Goal: Navigation & Orientation: Find specific page/section

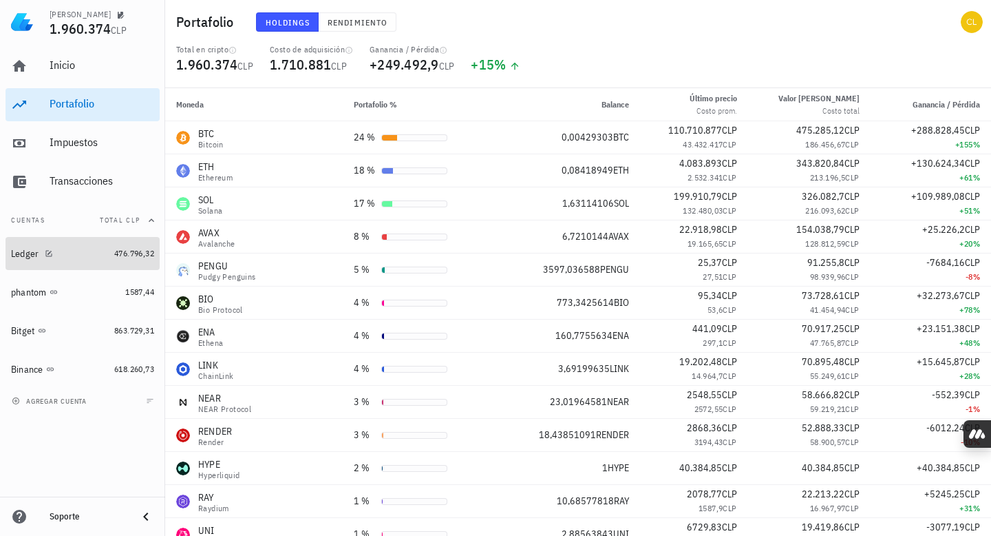
click at [74, 262] on div "Ledger" at bounding box center [60, 254] width 98 height 30
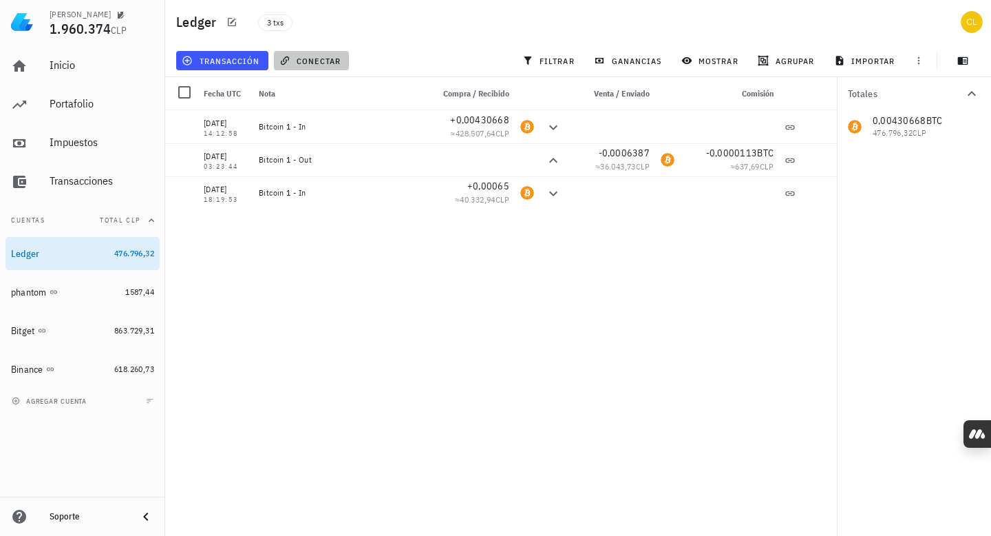
click at [322, 63] on span "conectar" at bounding box center [311, 60] width 59 height 11
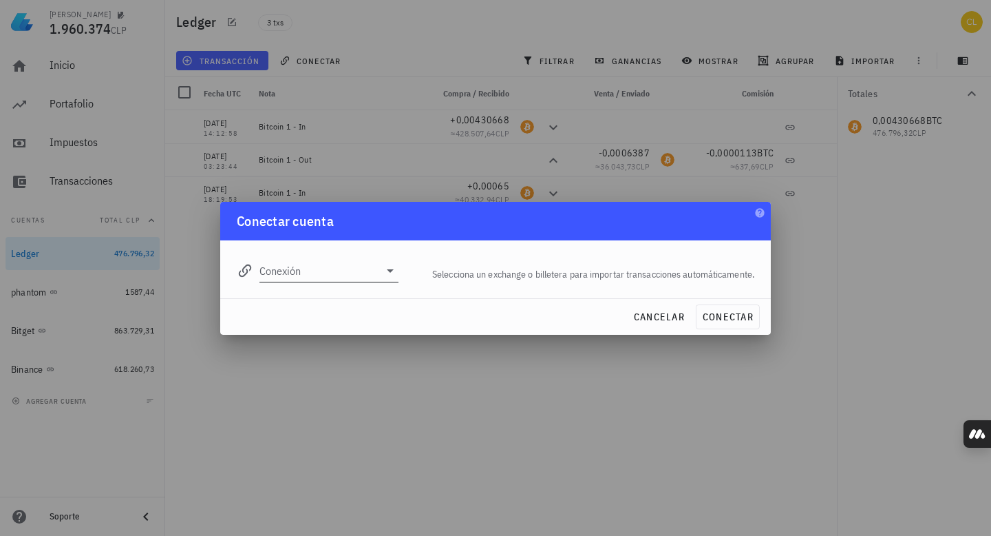
click at [390, 268] on icon at bounding box center [390, 270] width 17 height 17
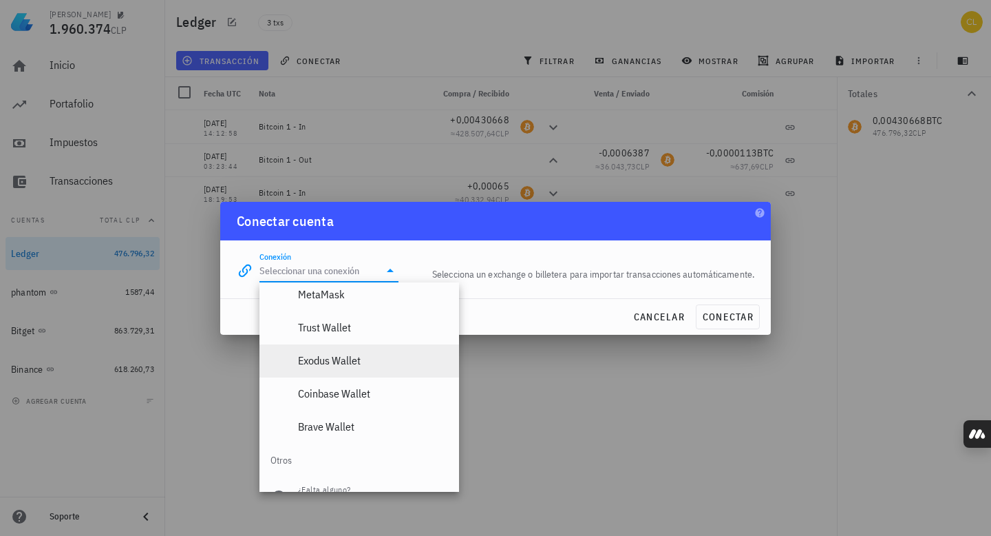
scroll to position [1032, 0]
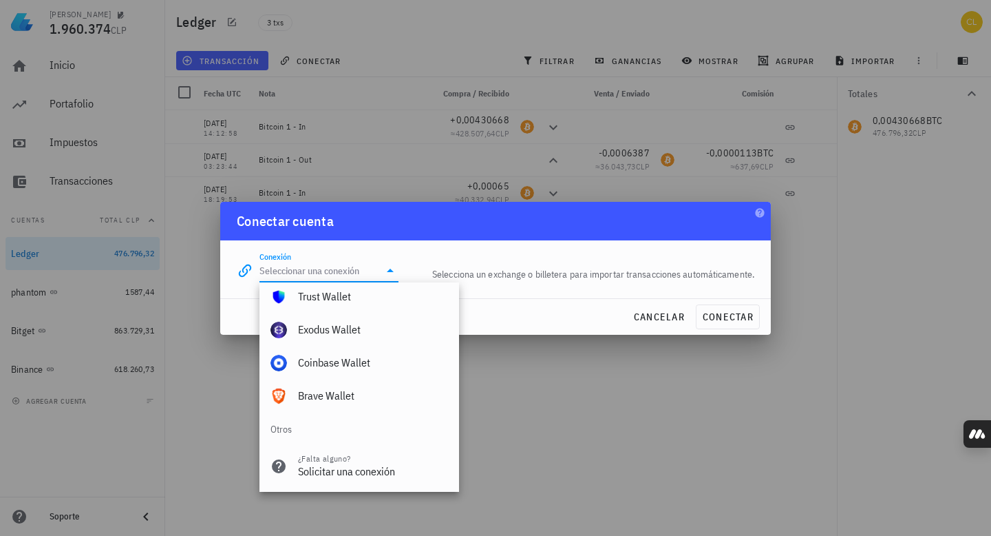
click at [529, 319] on div "cancelar conectar" at bounding box center [495, 317] width 551 height 36
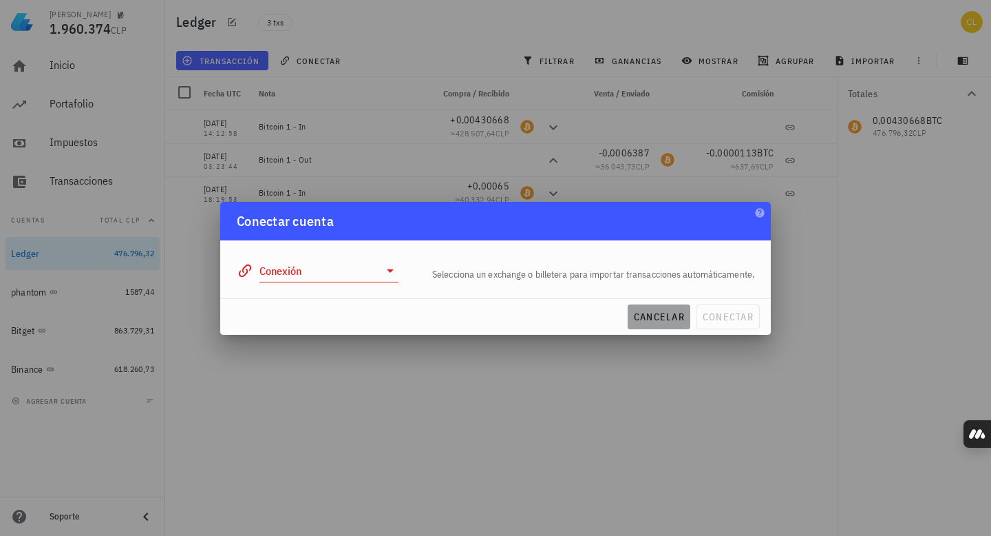
click at [658, 313] on span "cancelar" at bounding box center [659, 317] width 52 height 12
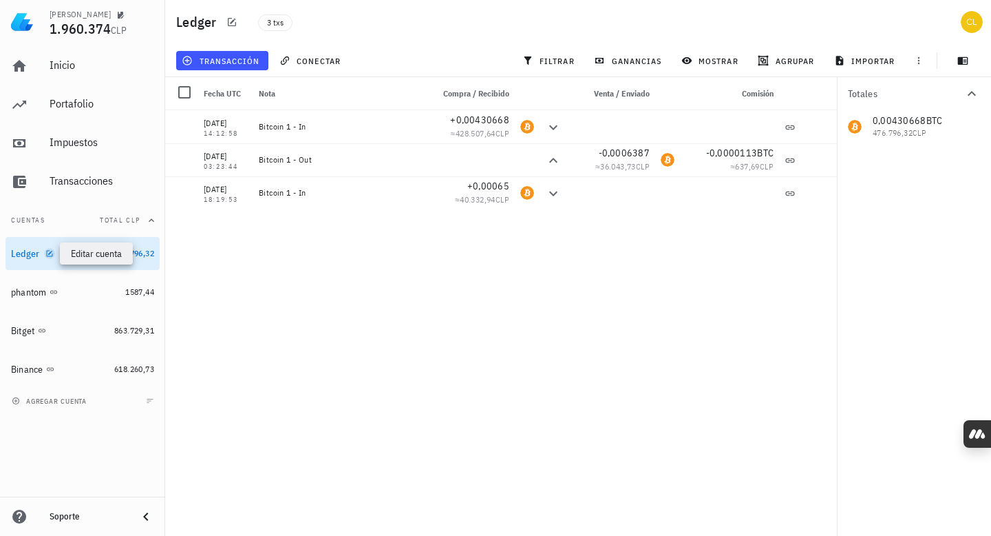
click at [48, 253] on icon "button" at bounding box center [49, 253] width 8 height 8
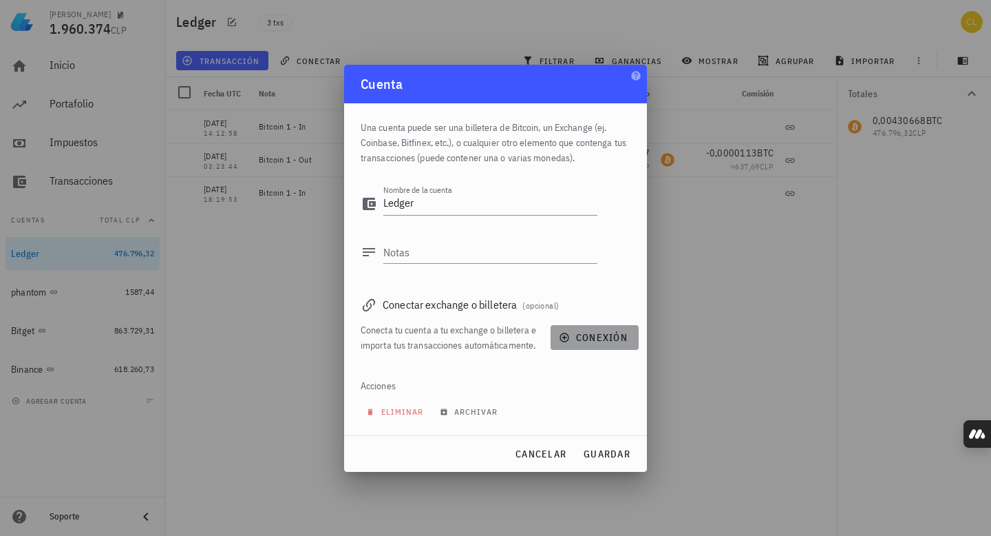
click at [565, 336] on icon "button" at bounding box center [564, 337] width 9 height 9
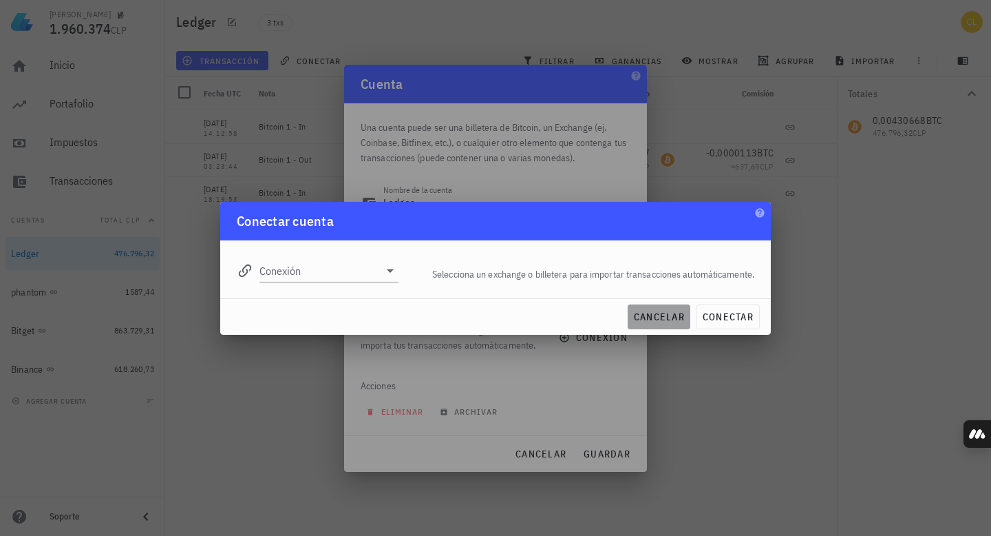
click at [666, 311] on span "cancelar" at bounding box center [659, 317] width 52 height 12
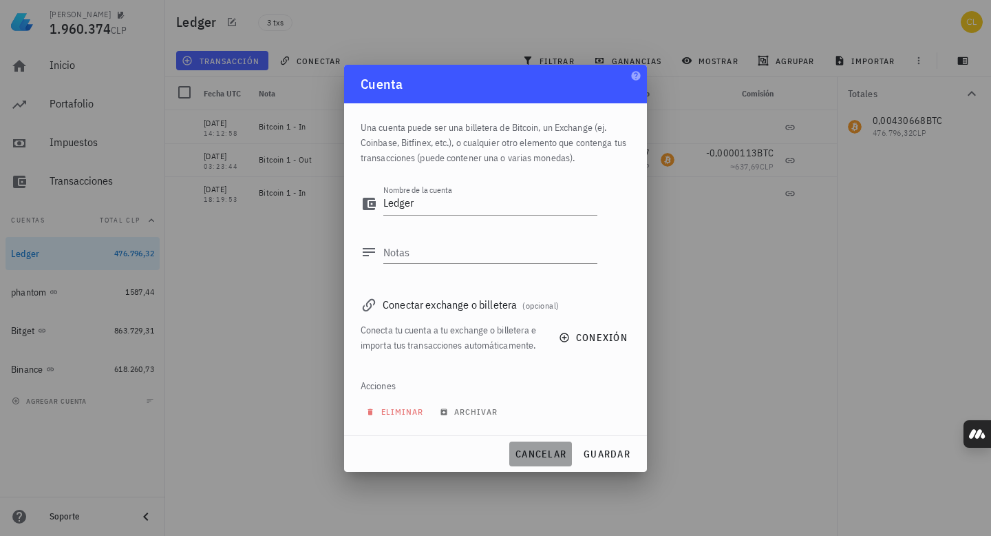
click at [542, 452] on span "cancelar" at bounding box center [541, 454] width 52 height 12
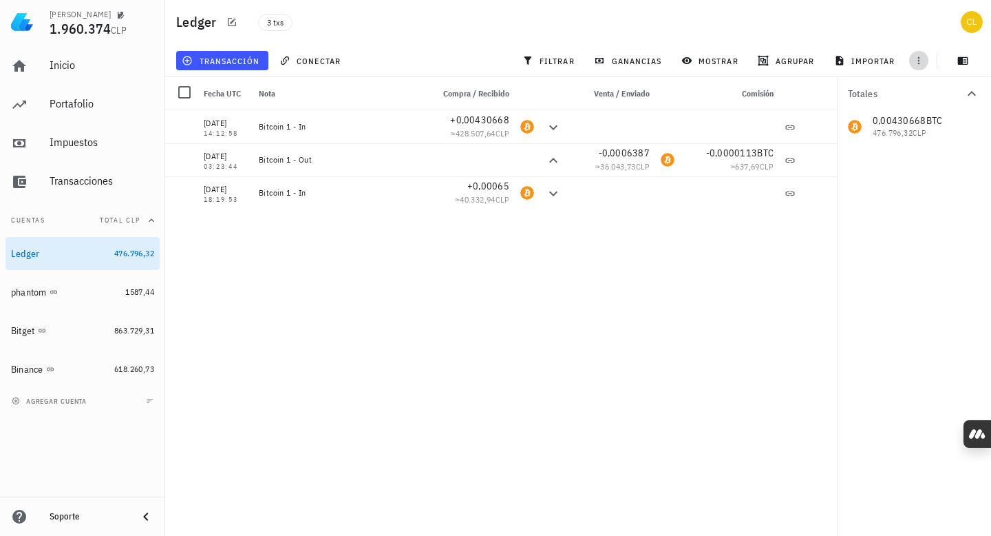
click at [918, 63] on icon "button" at bounding box center [919, 60] width 11 height 11
click at [879, 63] on span "importar" at bounding box center [866, 60] width 59 height 11
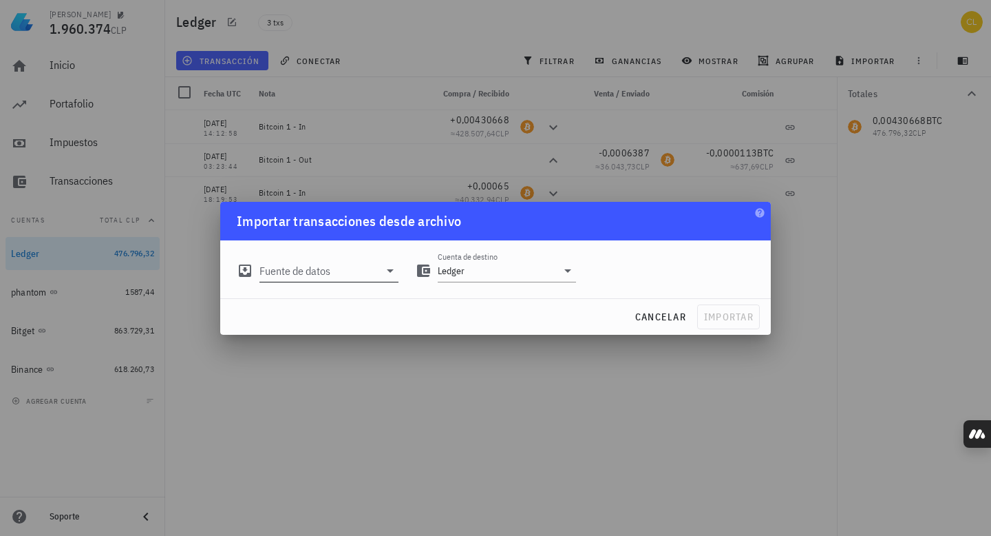
click at [386, 269] on icon at bounding box center [390, 270] width 17 height 17
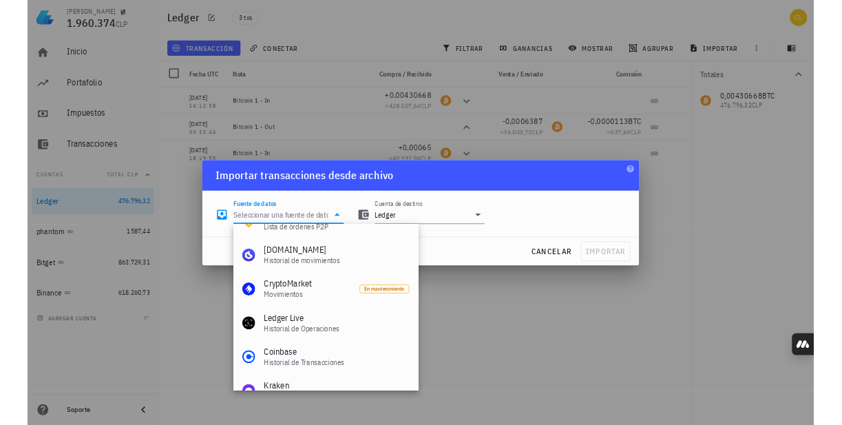
scroll to position [107, 0]
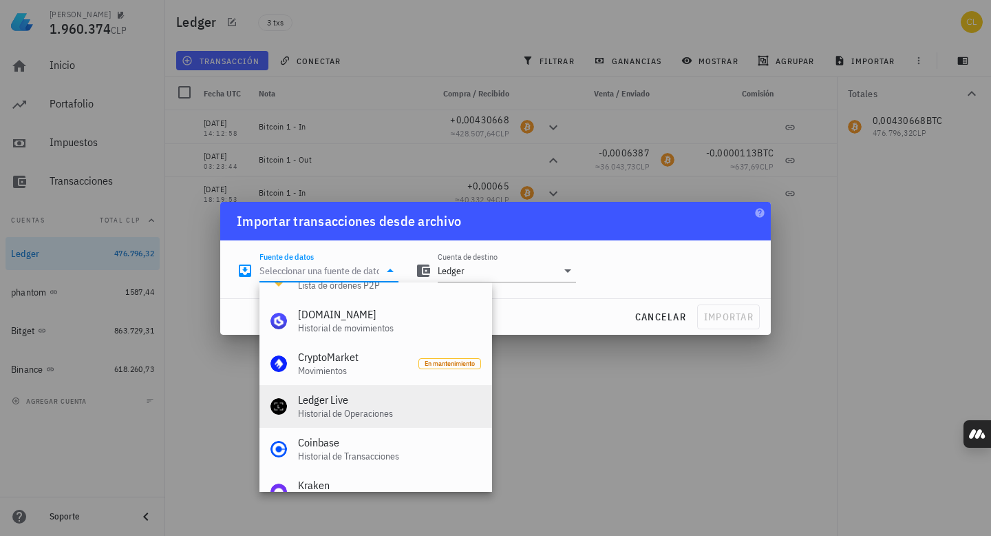
click at [382, 403] on div "Ledger Live" at bounding box center [389, 399] width 183 height 13
type input "Ledger Live"
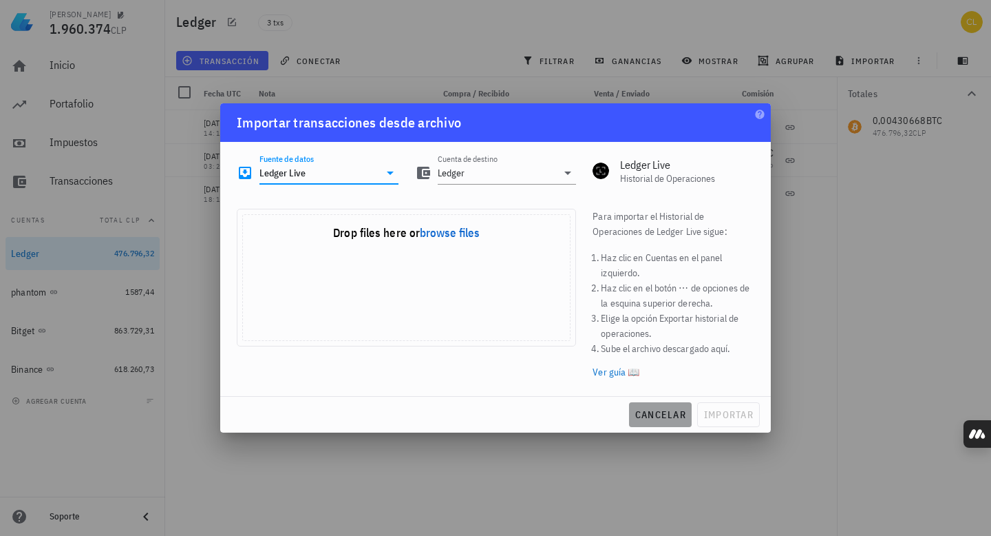
click at [669, 407] on button "cancelar" at bounding box center [660, 414] width 63 height 25
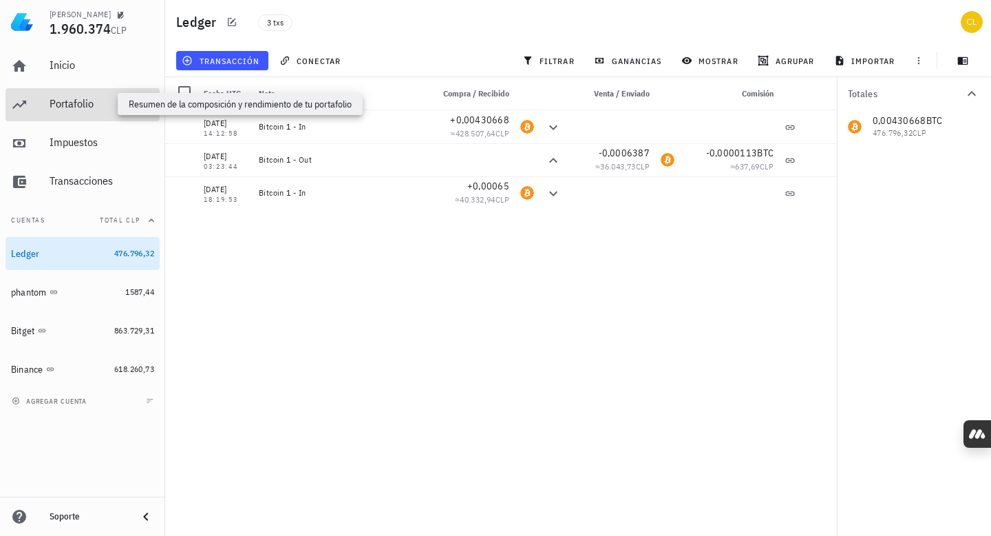
click at [95, 104] on div "Portafolio" at bounding box center [102, 103] width 105 height 13
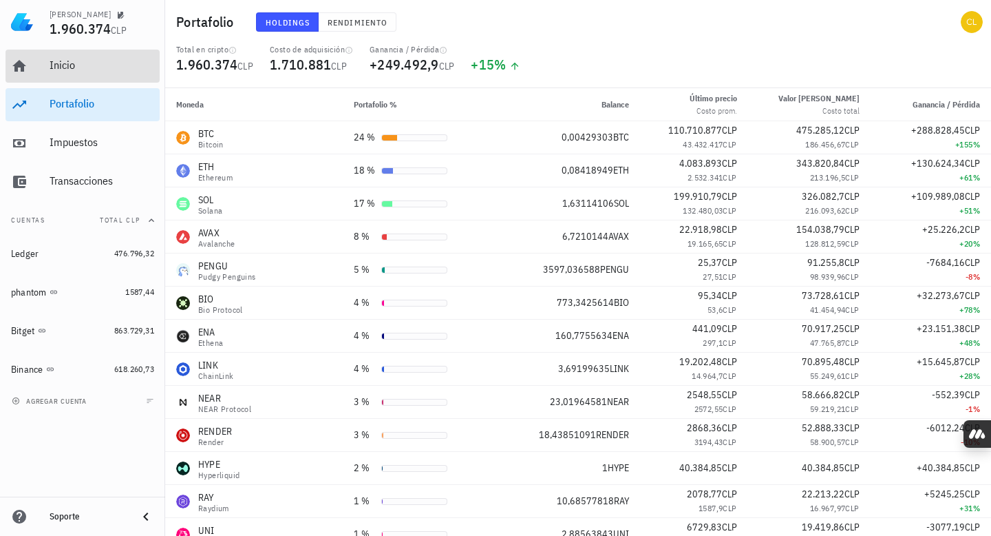
click at [82, 61] on div "Inicio" at bounding box center [102, 65] width 105 height 13
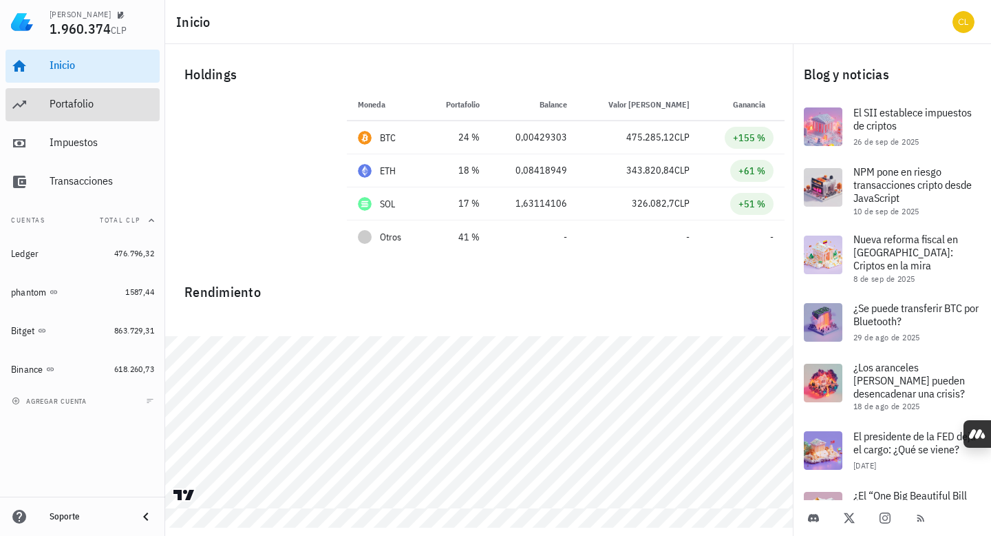
click at [81, 96] on div "Portafolio" at bounding box center [102, 104] width 105 height 31
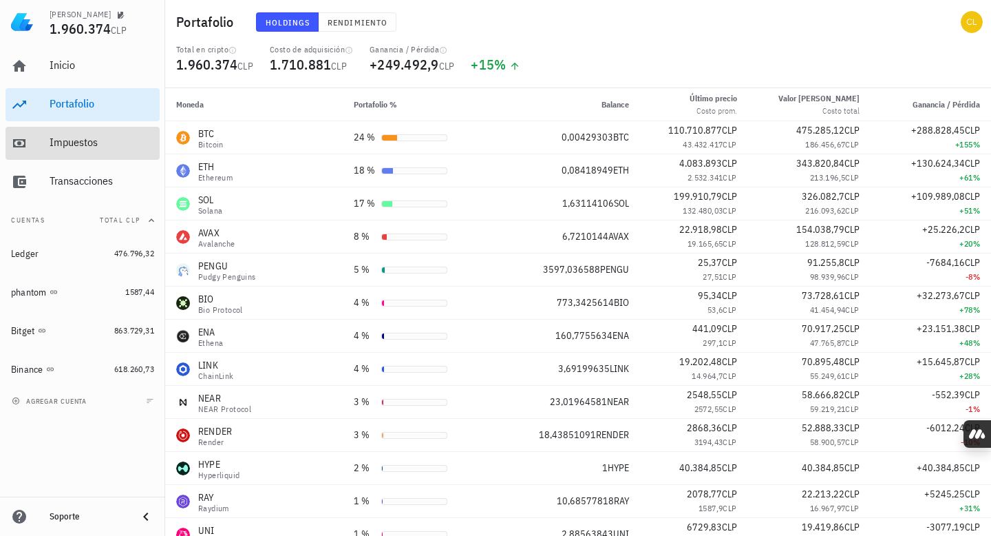
click at [81, 136] on div "Impuestos" at bounding box center [102, 142] width 105 height 13
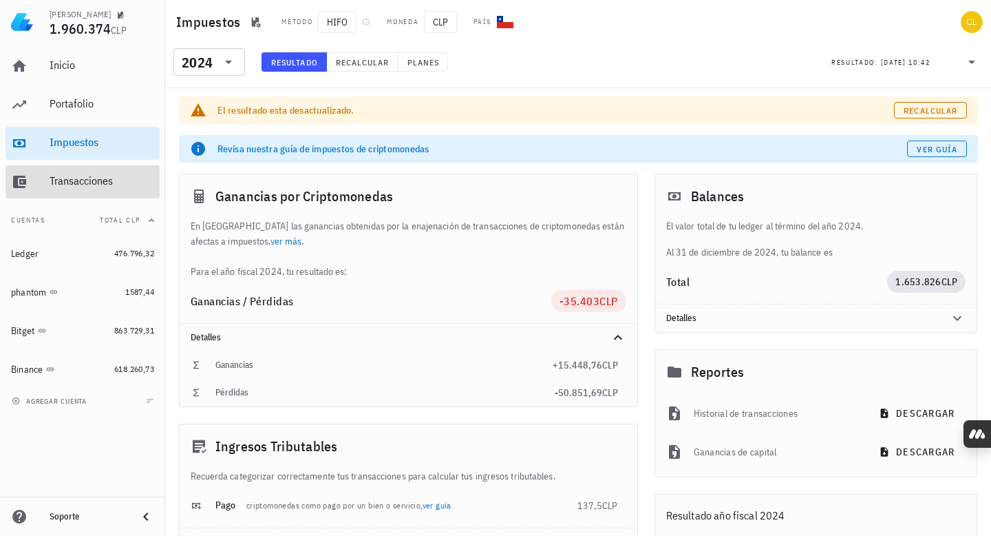
click at [85, 176] on div "Transacciones" at bounding box center [102, 180] width 105 height 13
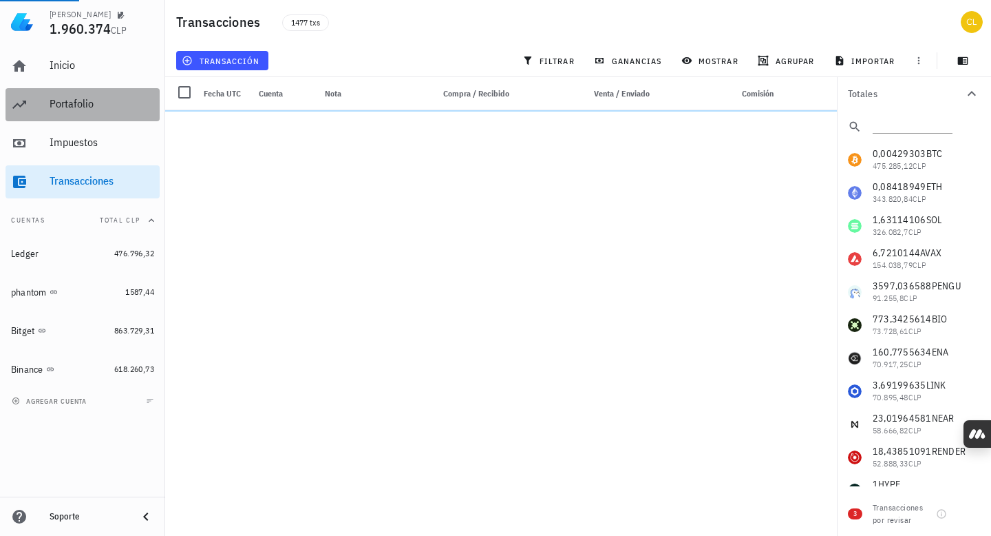
click at [92, 107] on div "Portafolio" at bounding box center [102, 103] width 105 height 13
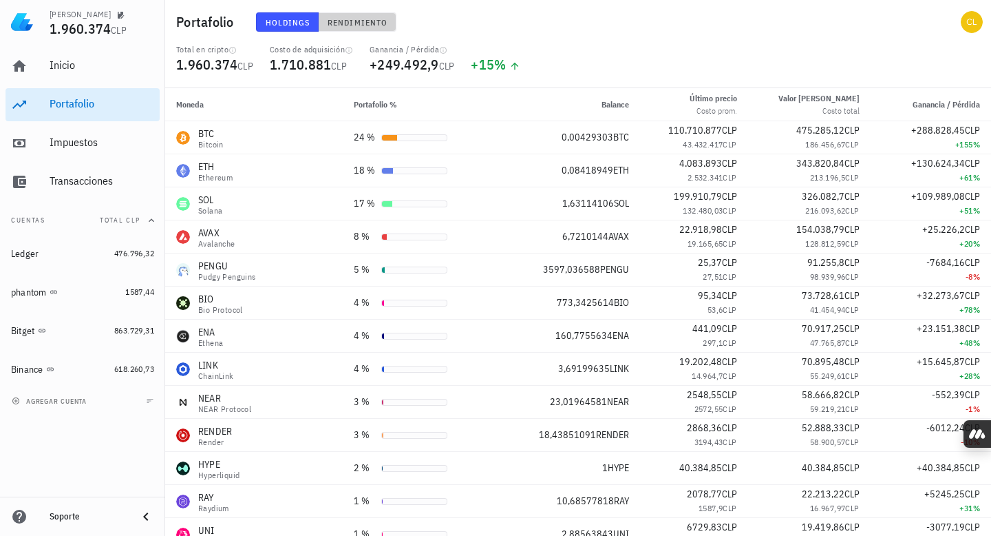
click at [361, 14] on button "Rendimiento" at bounding box center [358, 21] width 78 height 19
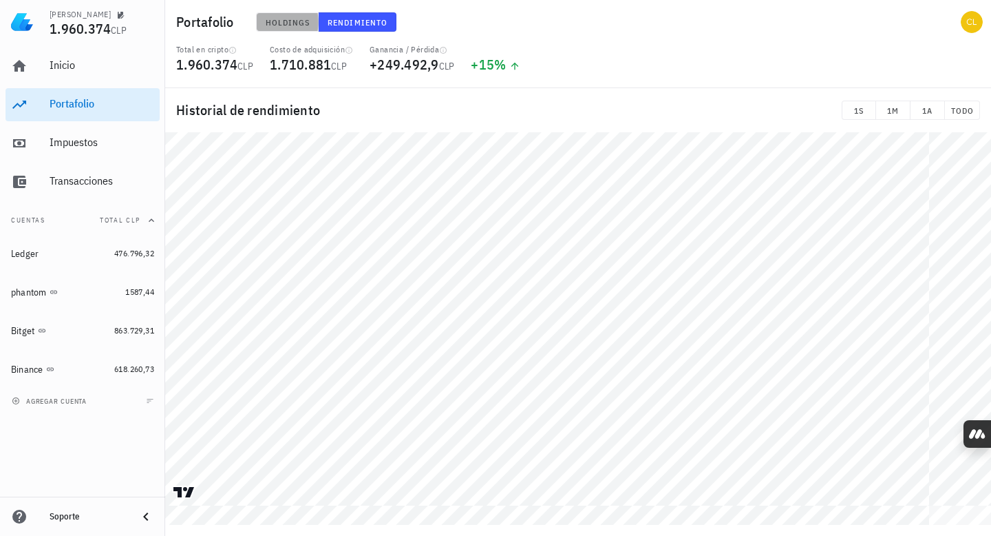
click at [294, 24] on span "Holdings" at bounding box center [287, 22] width 45 height 10
